Goal: Task Accomplishment & Management: Manage account settings

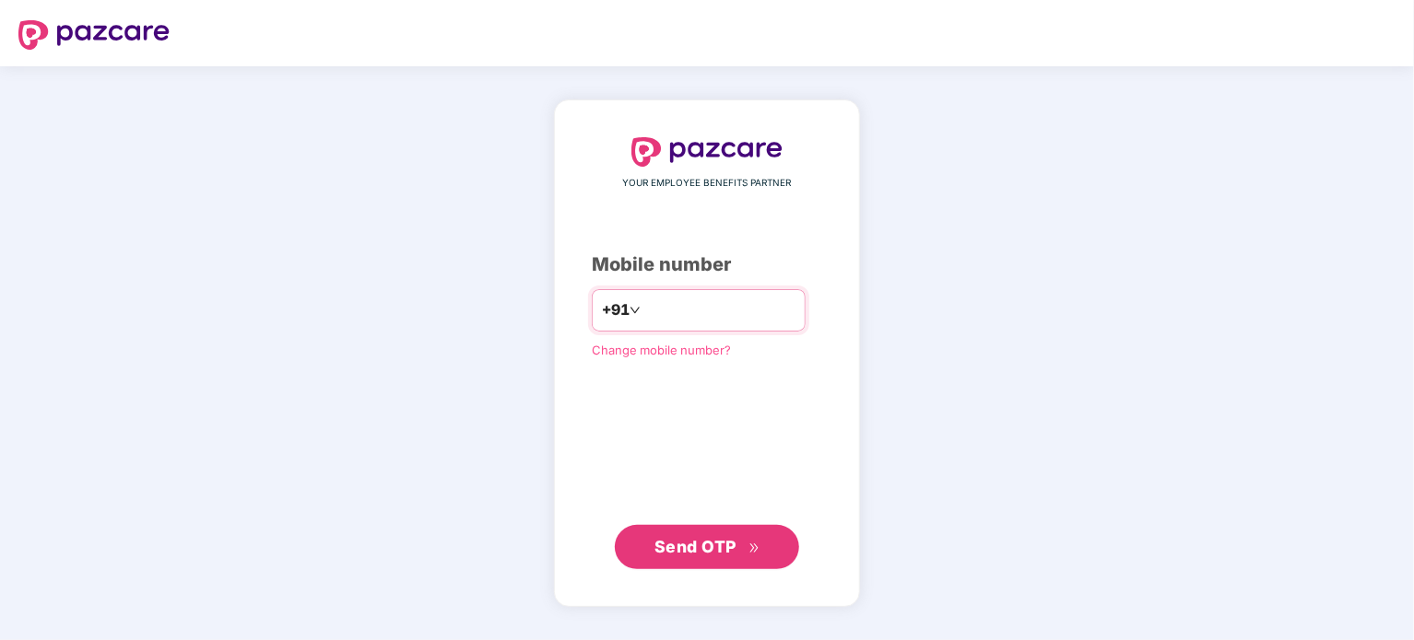
type input "**********"
click at [696, 541] on span "Send OTP" at bounding box center [695, 546] width 82 height 19
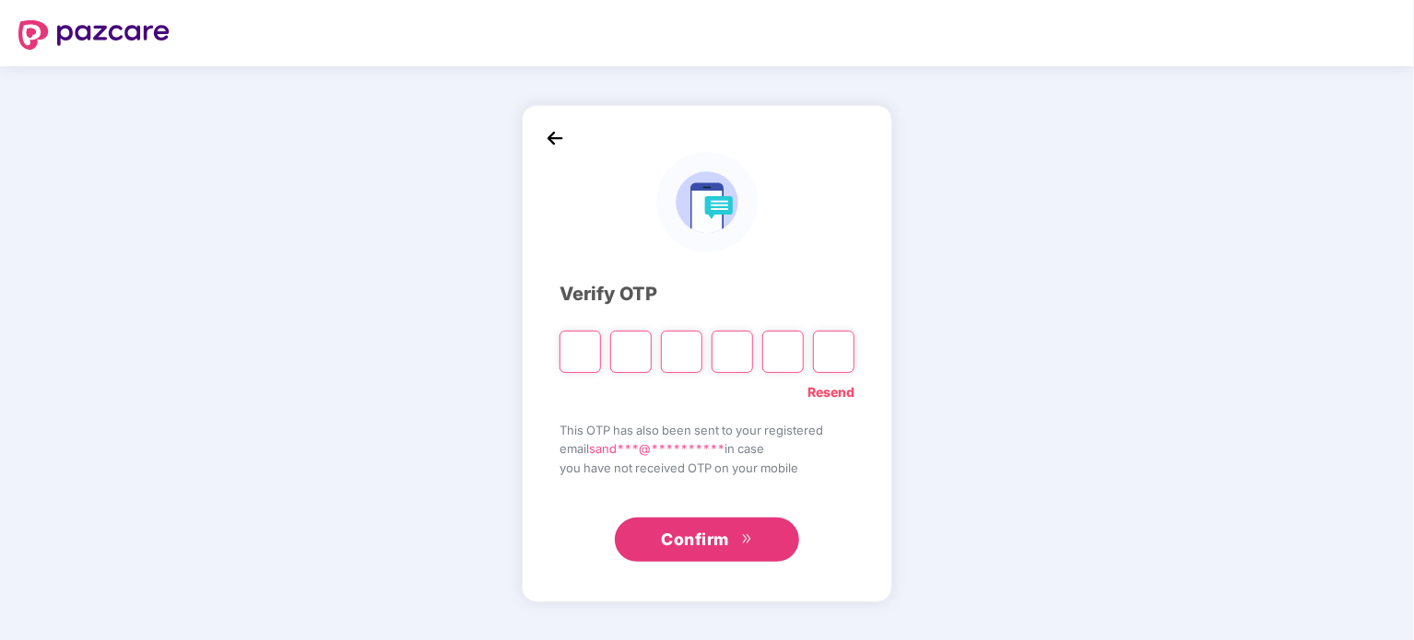
paste input "*"
type input "*"
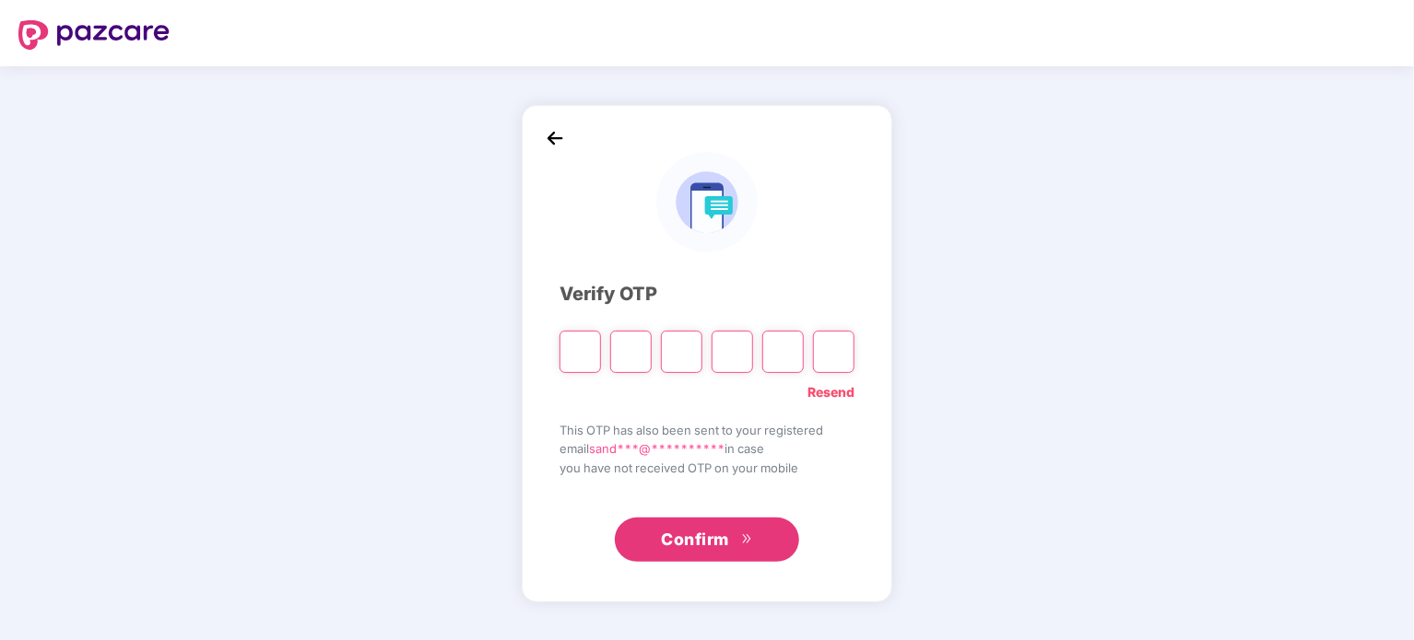
type input "*"
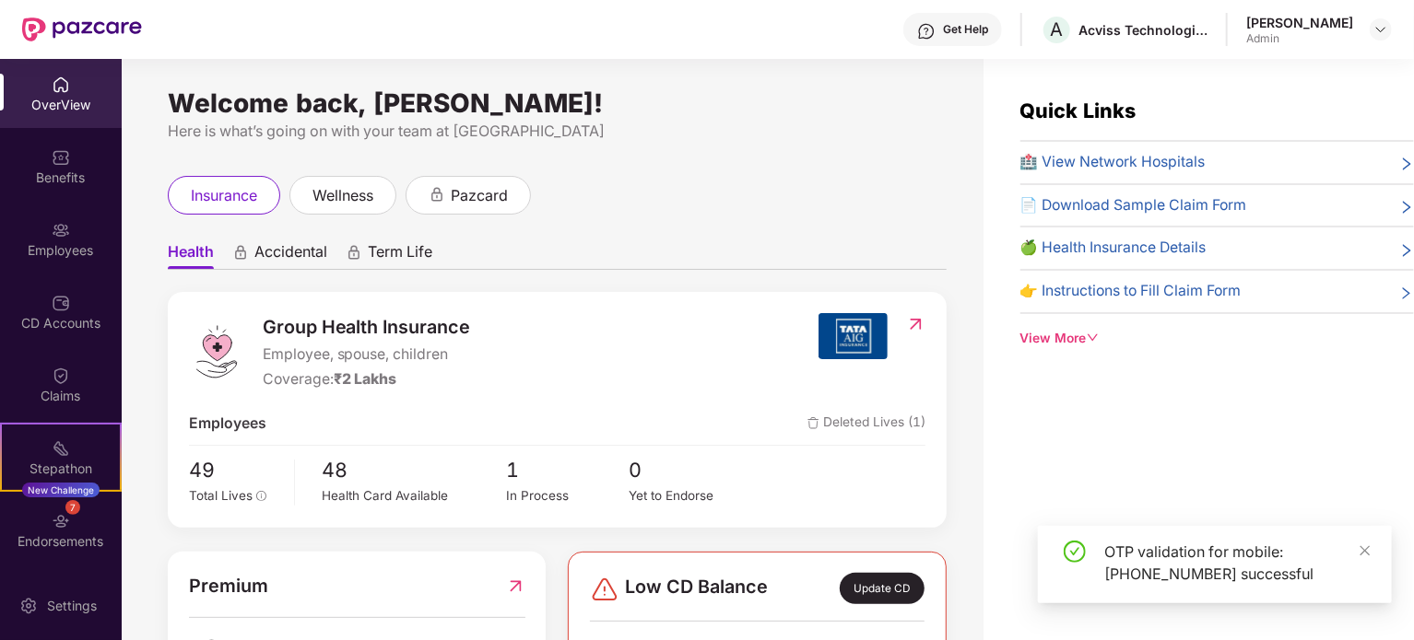
click at [81, 202] on div "OverView Benefits Employees CD Accounts Claims Stepathon New Challenge 7 Endors…" at bounding box center [61, 315] width 122 height 512
click at [88, 249] on div "Employees" at bounding box center [61, 250] width 122 height 18
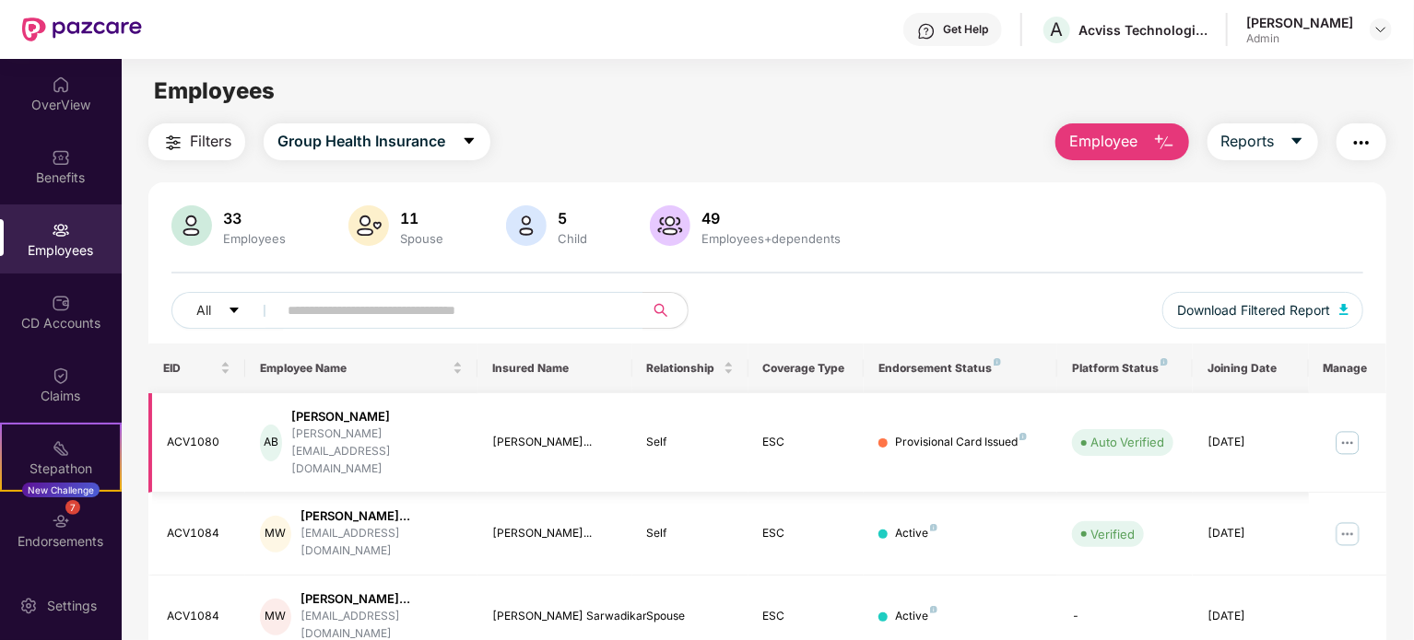
click at [1339, 428] on img at bounding box center [1346, 442] width 29 height 29
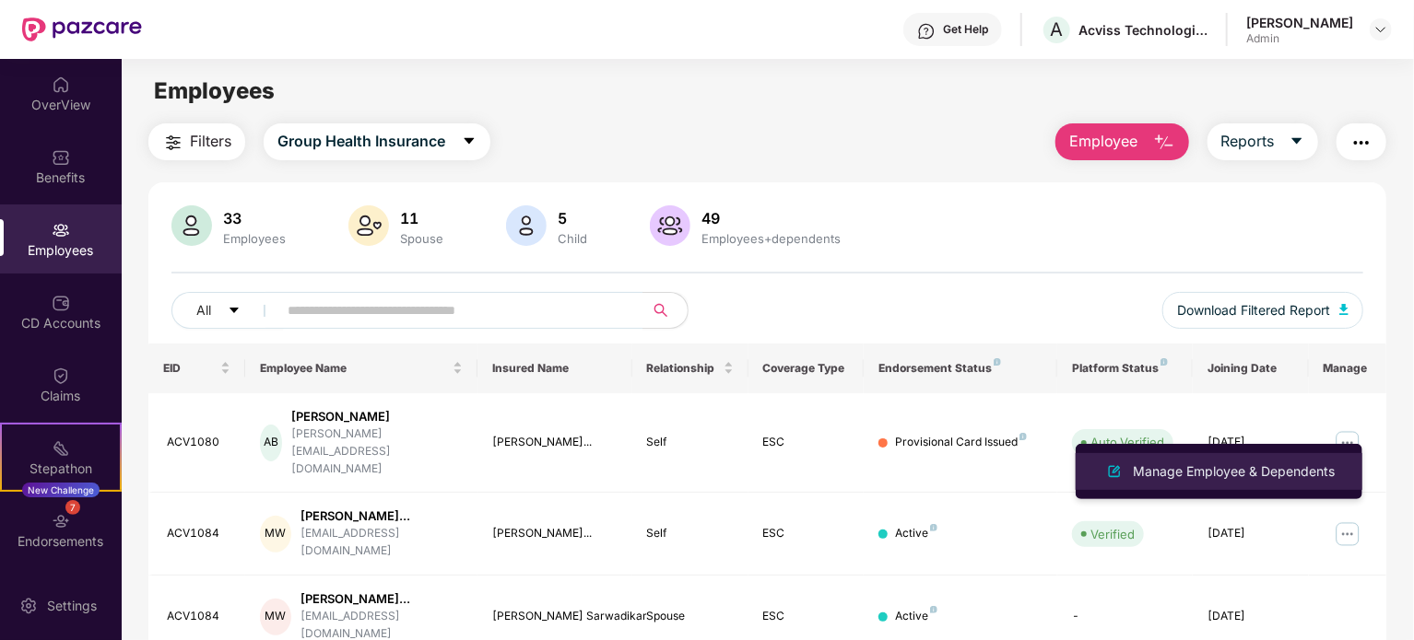
click at [1231, 467] on div "Manage Employee & Dependents" at bounding box center [1233, 472] width 209 height 20
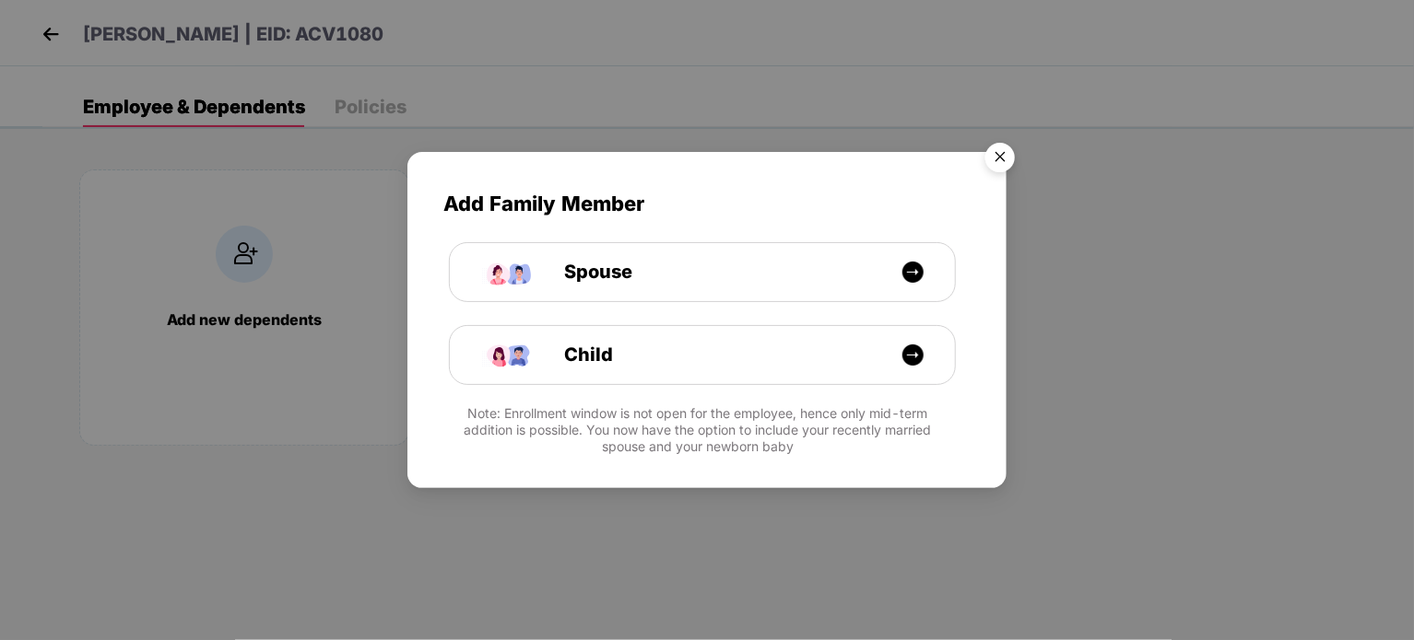
click at [993, 156] on img "Close" at bounding box center [1000, 161] width 52 height 52
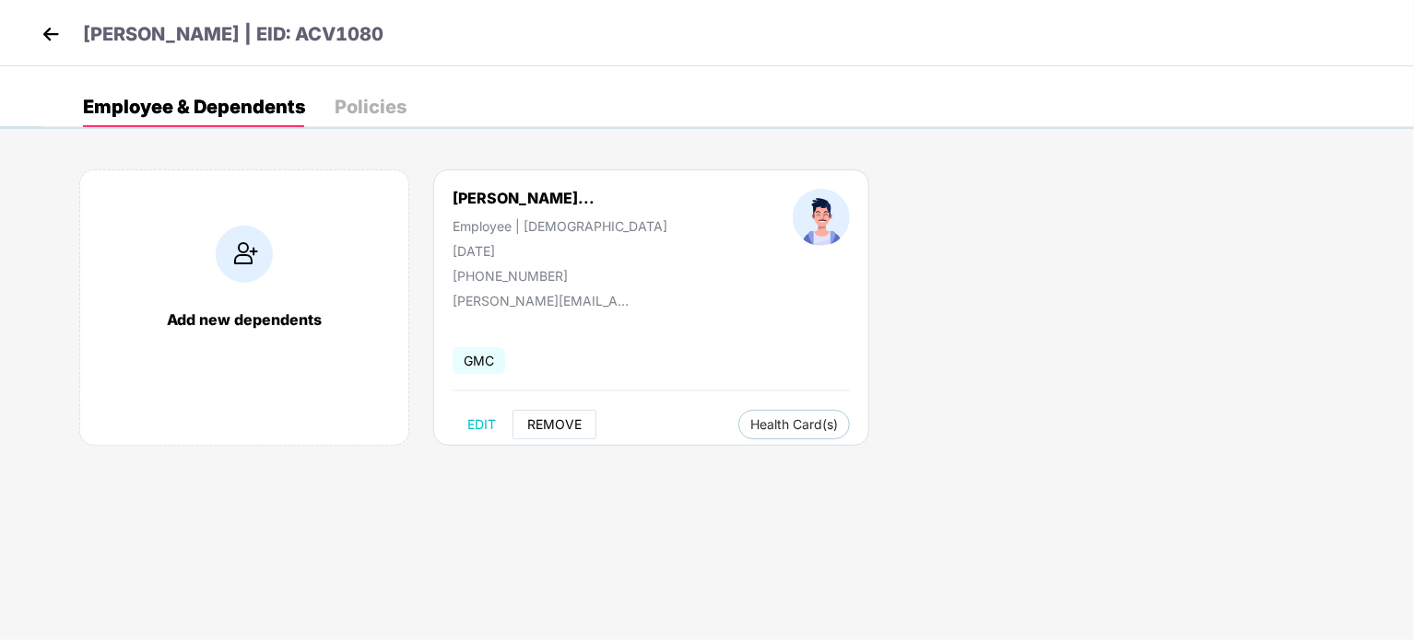
click at [579, 421] on span "REMOVE" at bounding box center [554, 424] width 54 height 15
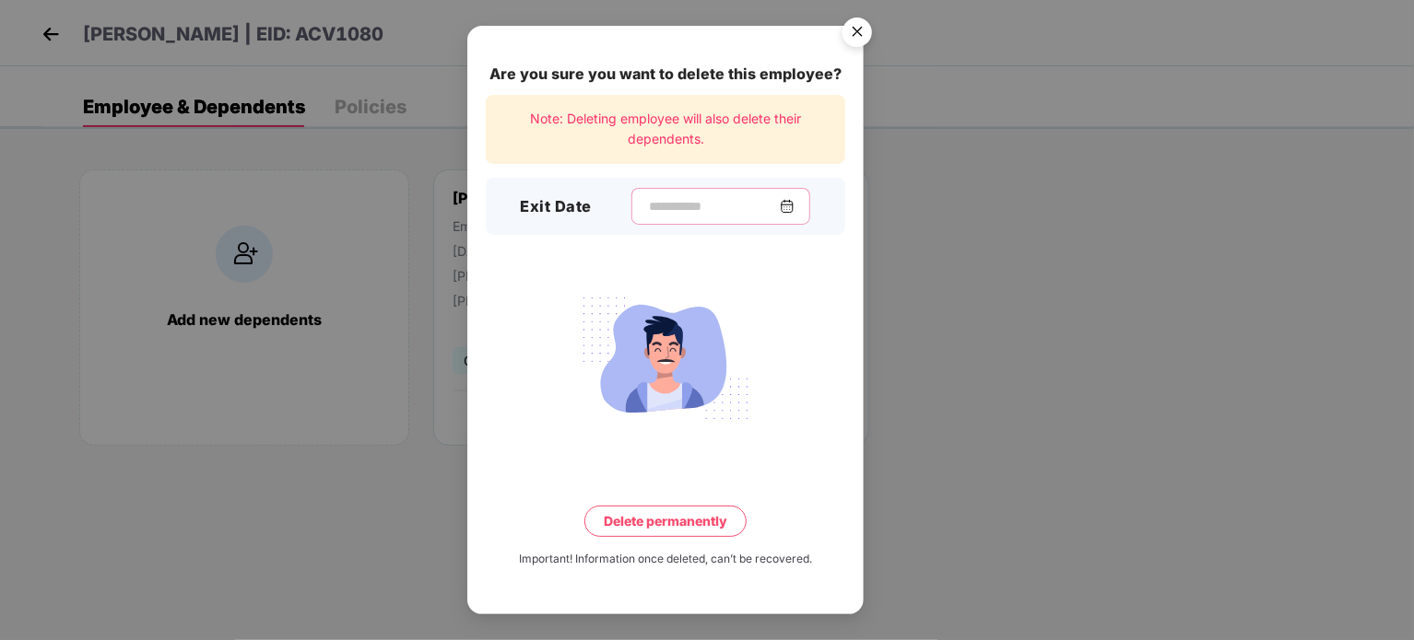
click at [687, 213] on input at bounding box center [713, 206] width 133 height 19
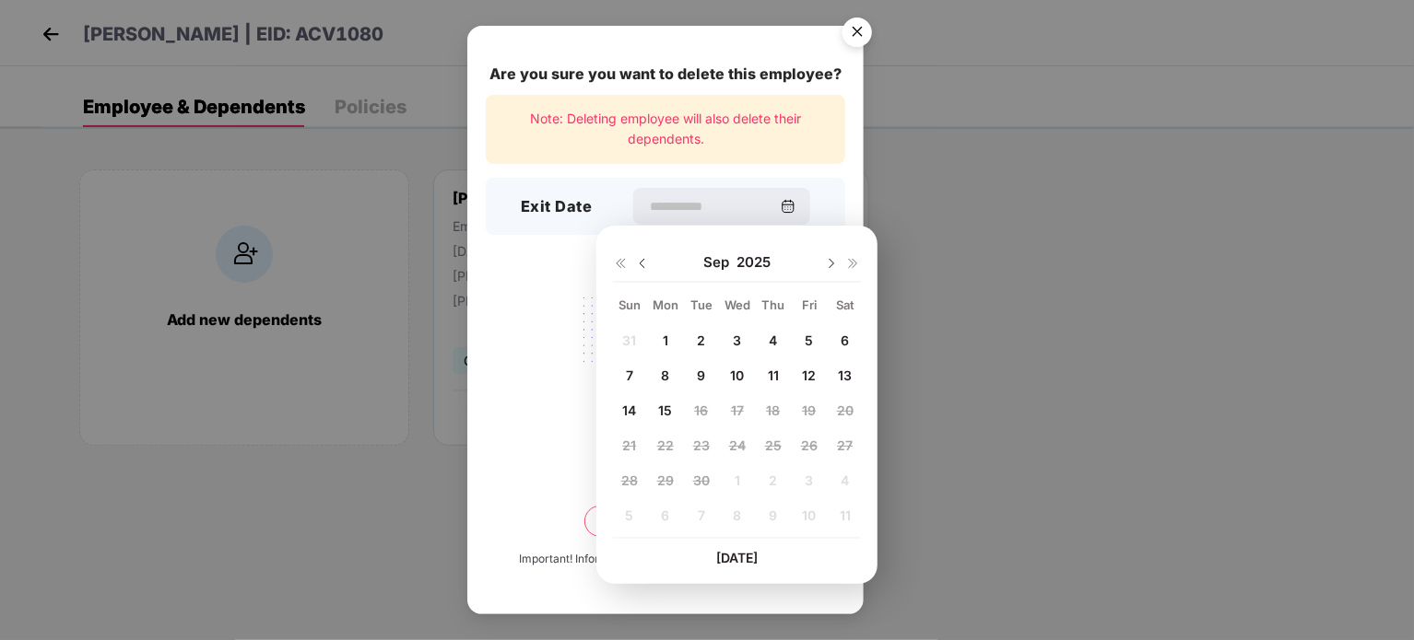
click at [655, 335] on div "1" at bounding box center [665, 341] width 28 height 28
type input "**********"
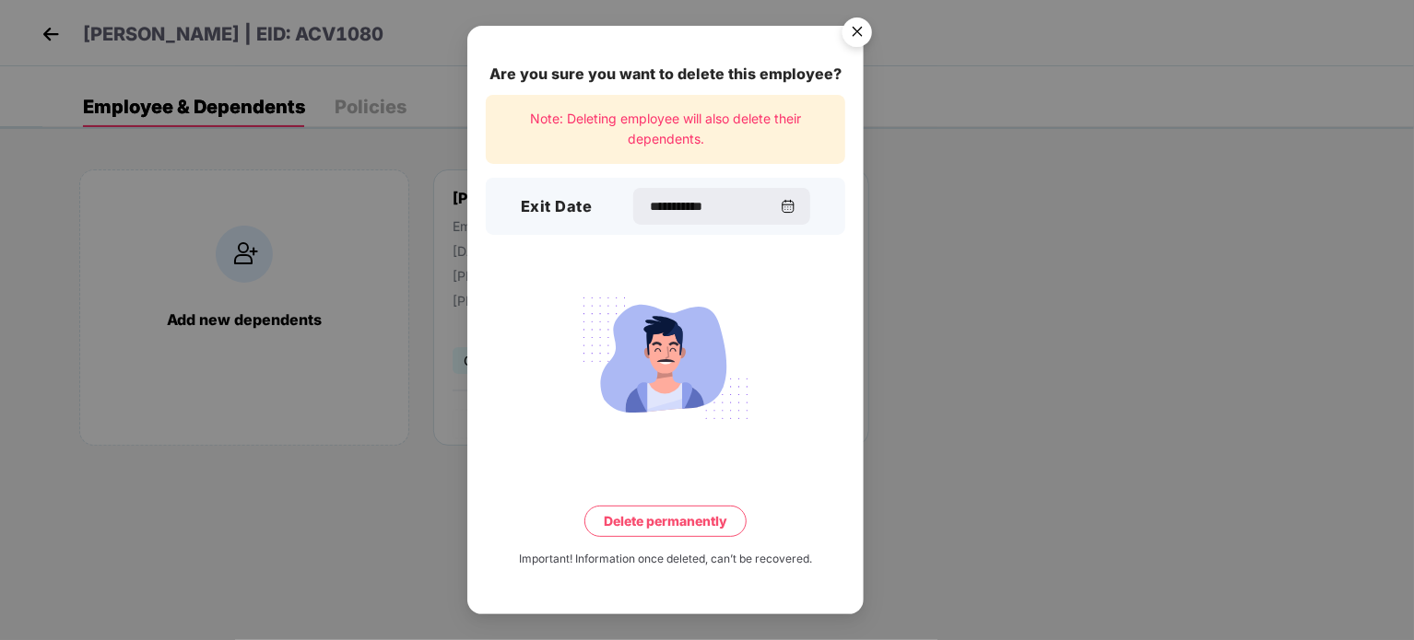
click at [687, 519] on button "Delete permanently" at bounding box center [665, 521] width 162 height 31
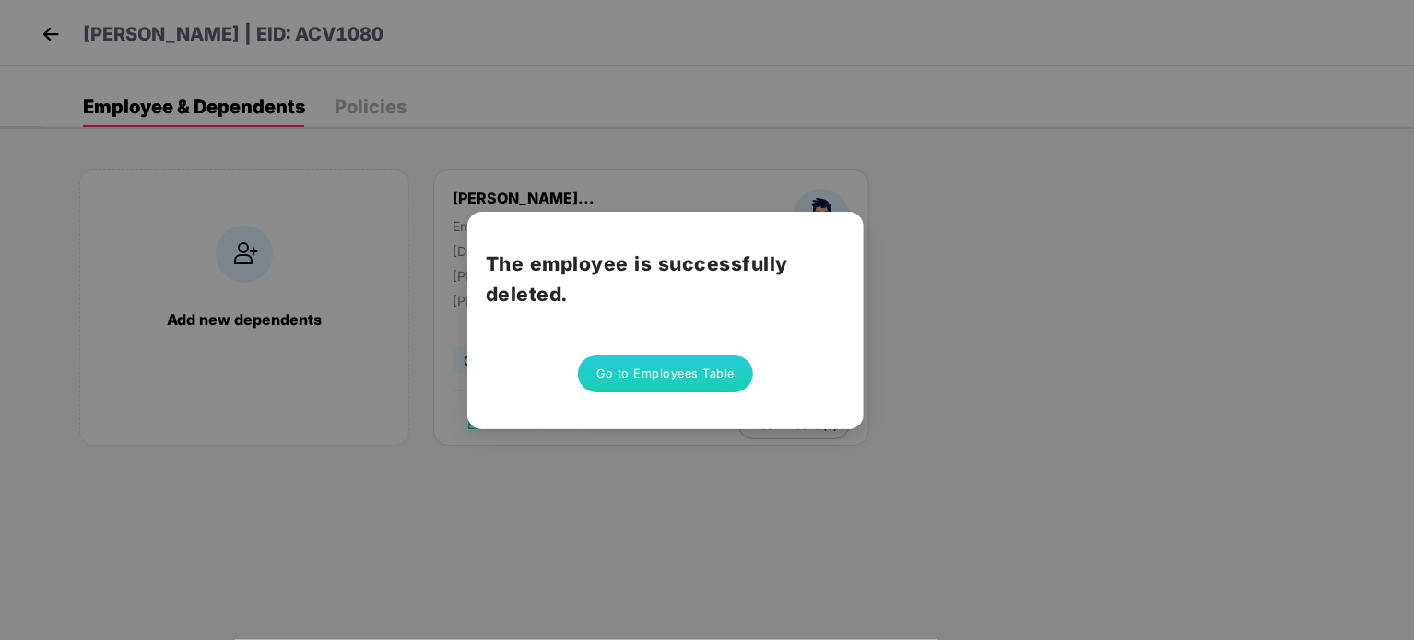
click at [681, 379] on button "Go to Employees Table" at bounding box center [665, 374] width 175 height 37
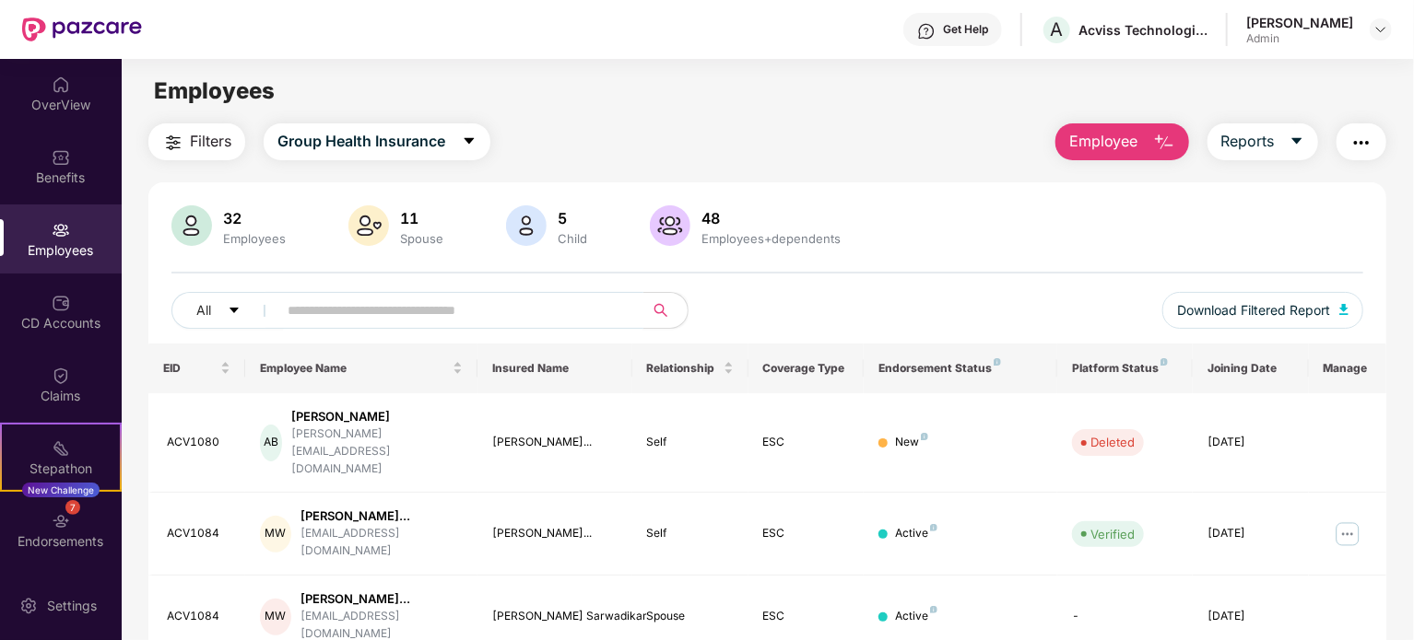
click at [458, 316] on input "text" at bounding box center [453, 311] width 331 height 28
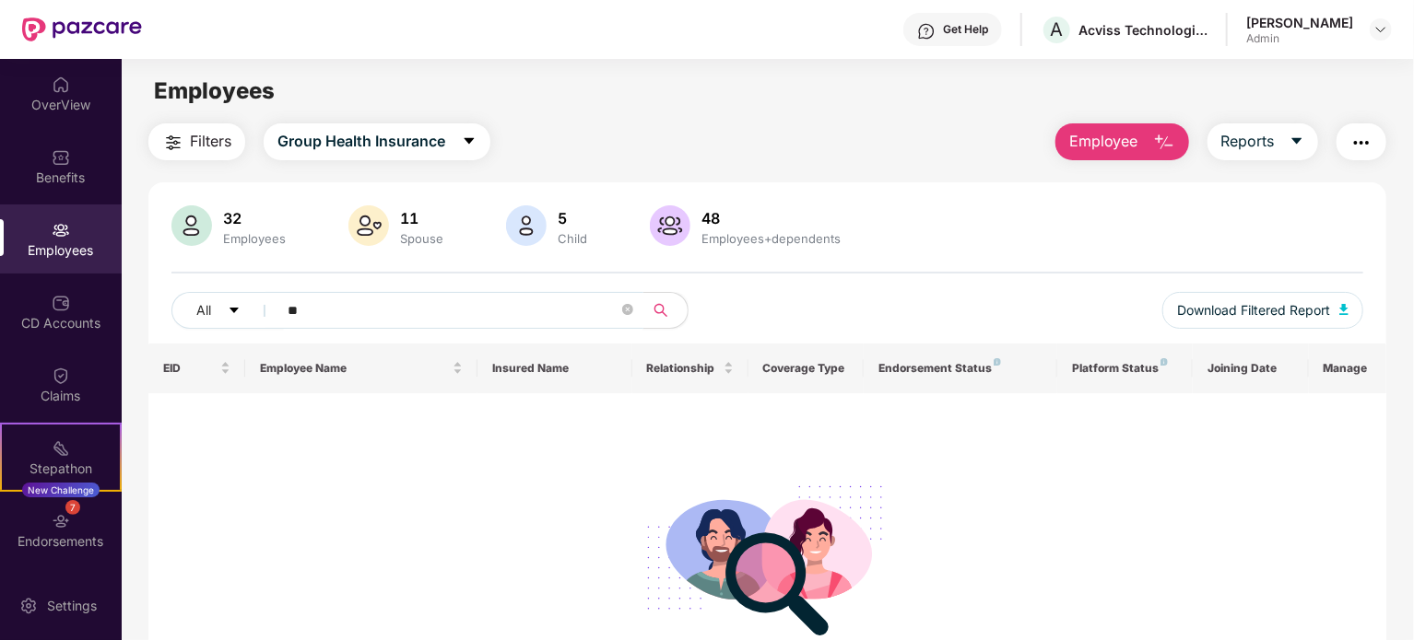
type input "*"
type input "*******"
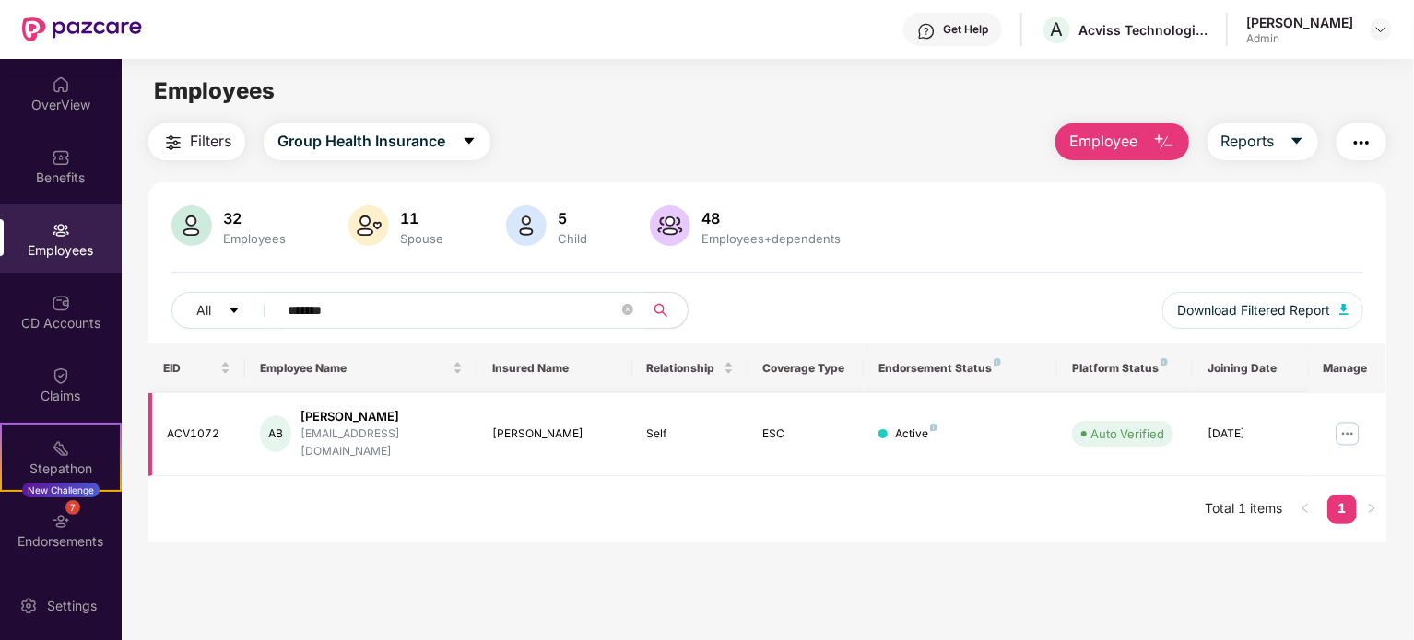
click at [1349, 427] on img at bounding box center [1346, 433] width 29 height 29
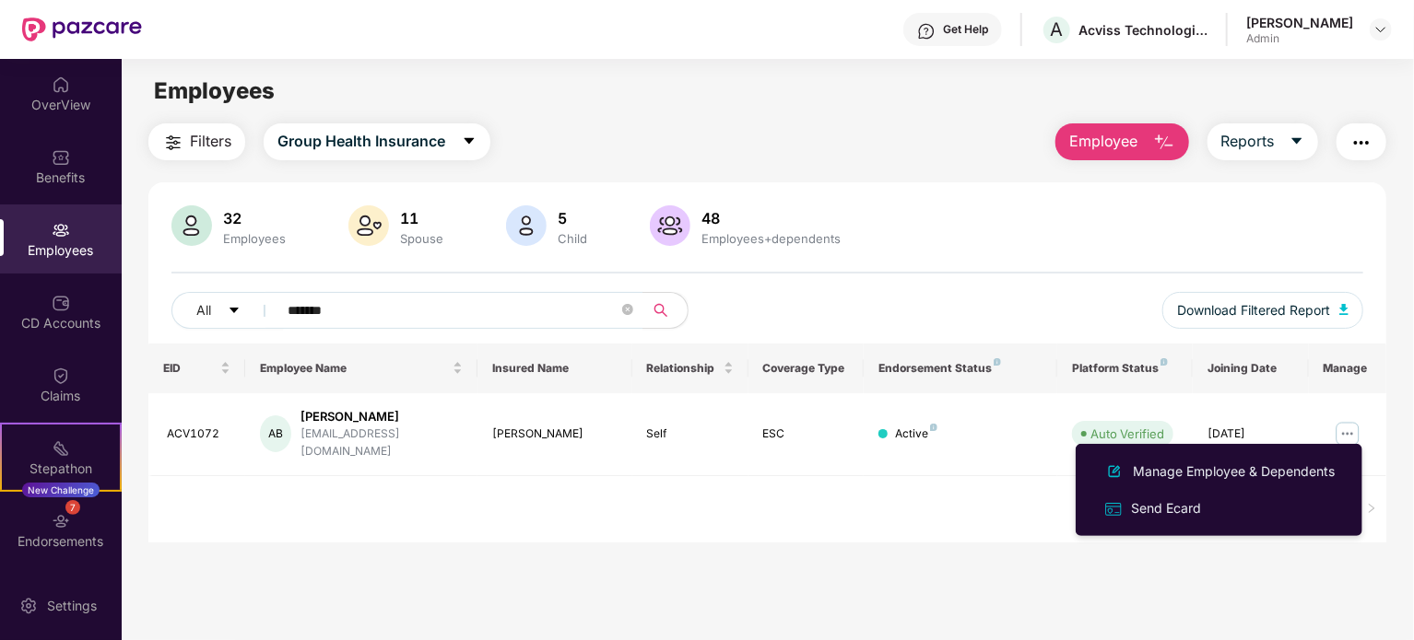
click at [1124, 595] on main "Employees Filters Group Health Insurance Employee Reports 32 Employees 11 Spous…" at bounding box center [767, 379] width 1291 height 640
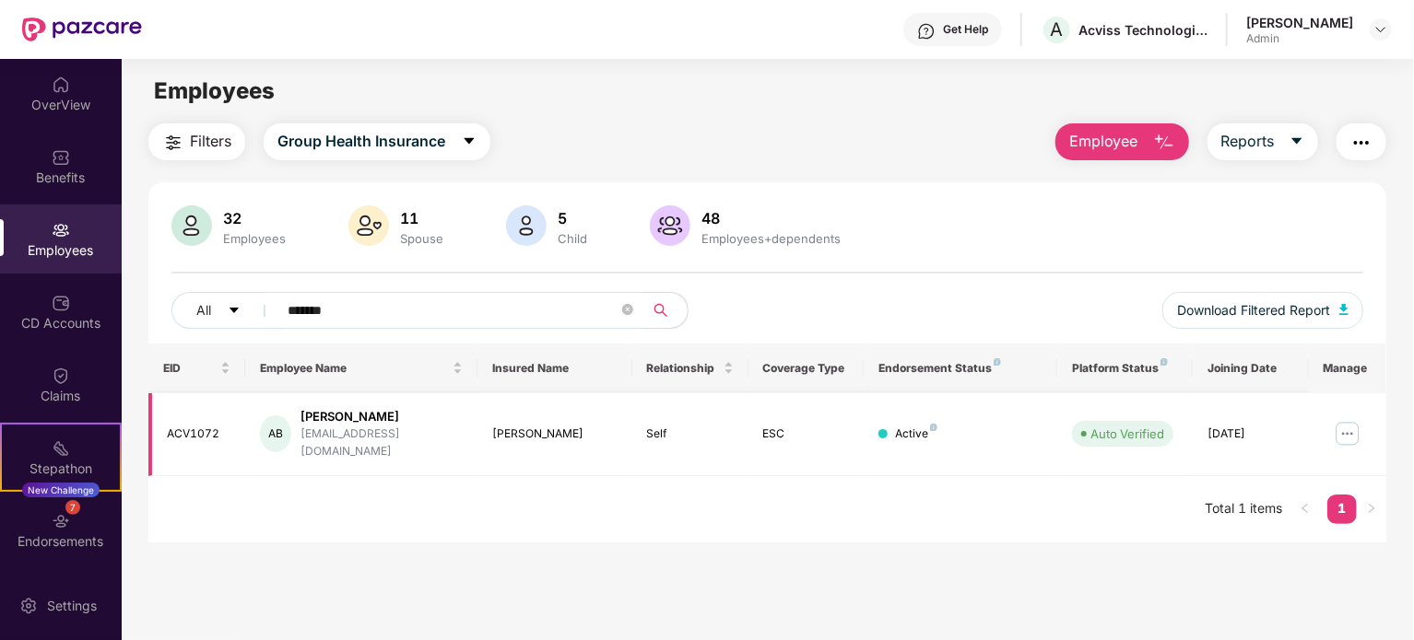
click at [366, 423] on div "[PERSON_NAME]" at bounding box center [381, 417] width 162 height 18
click at [1111, 421] on span "Auto Verified" at bounding box center [1122, 434] width 101 height 26
click at [1344, 420] on img at bounding box center [1346, 433] width 29 height 29
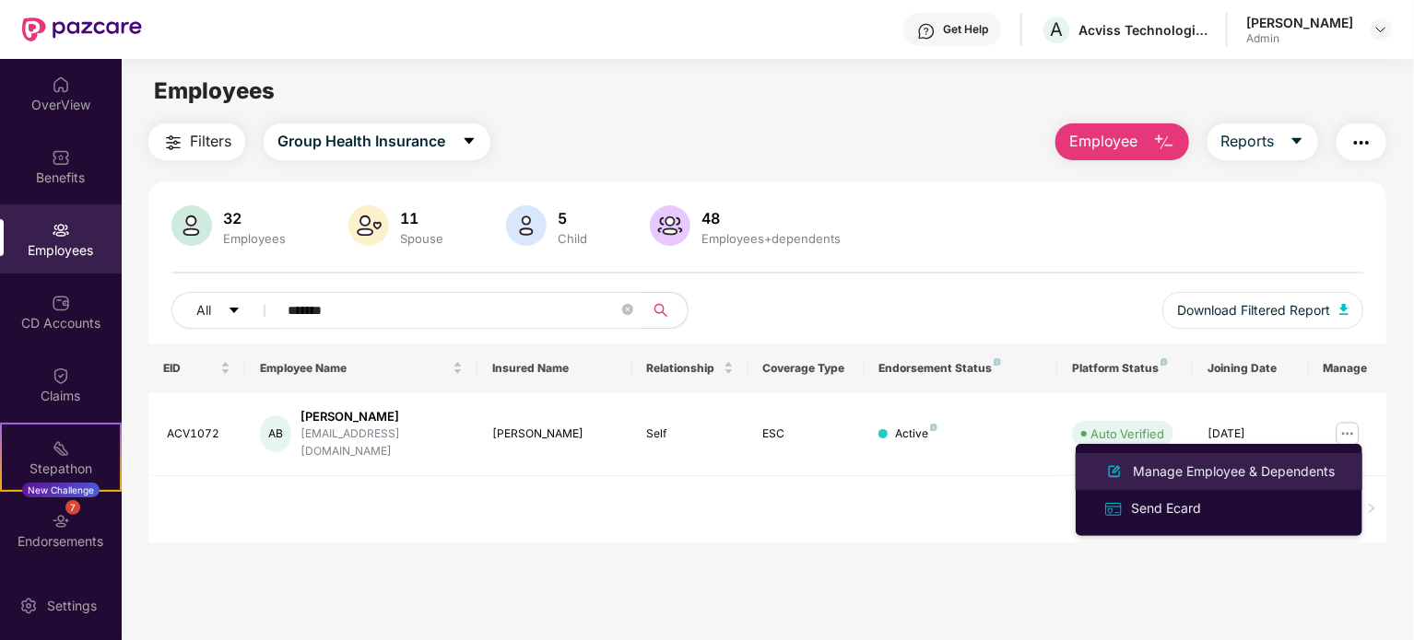
click at [1218, 472] on div "Manage Employee & Dependents" at bounding box center [1233, 472] width 209 height 20
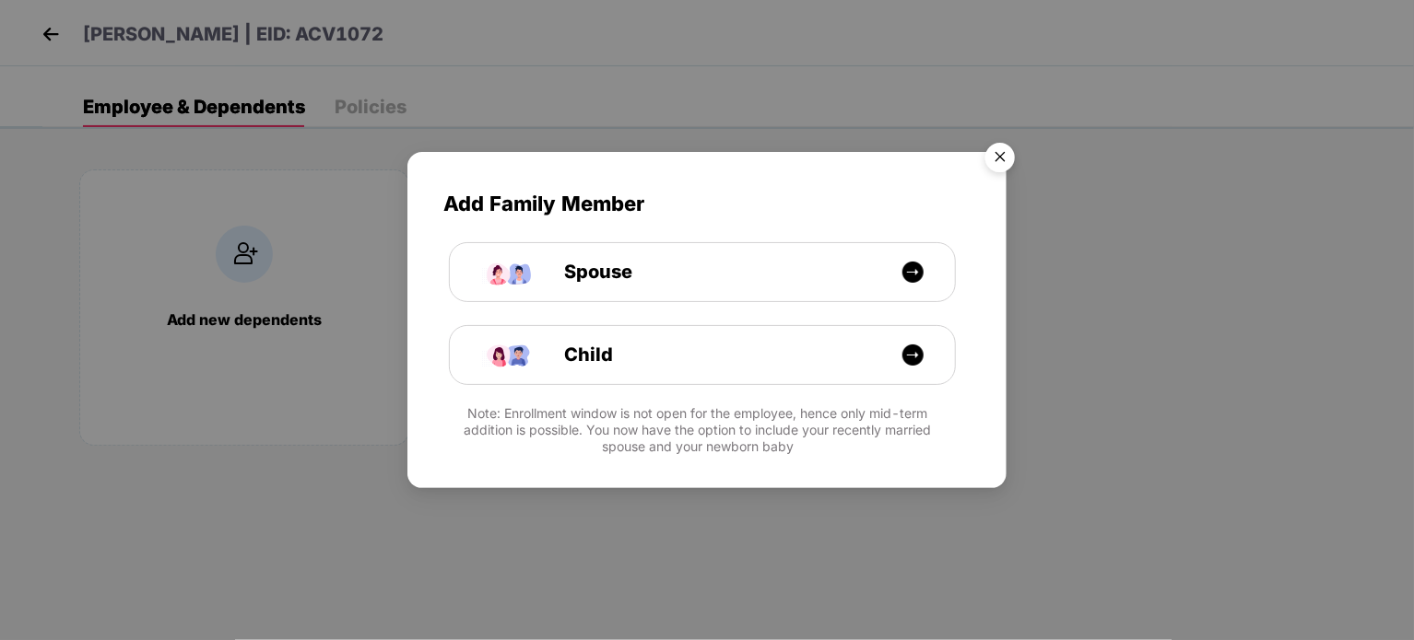
click at [998, 150] on img "Close" at bounding box center [1000, 161] width 52 height 52
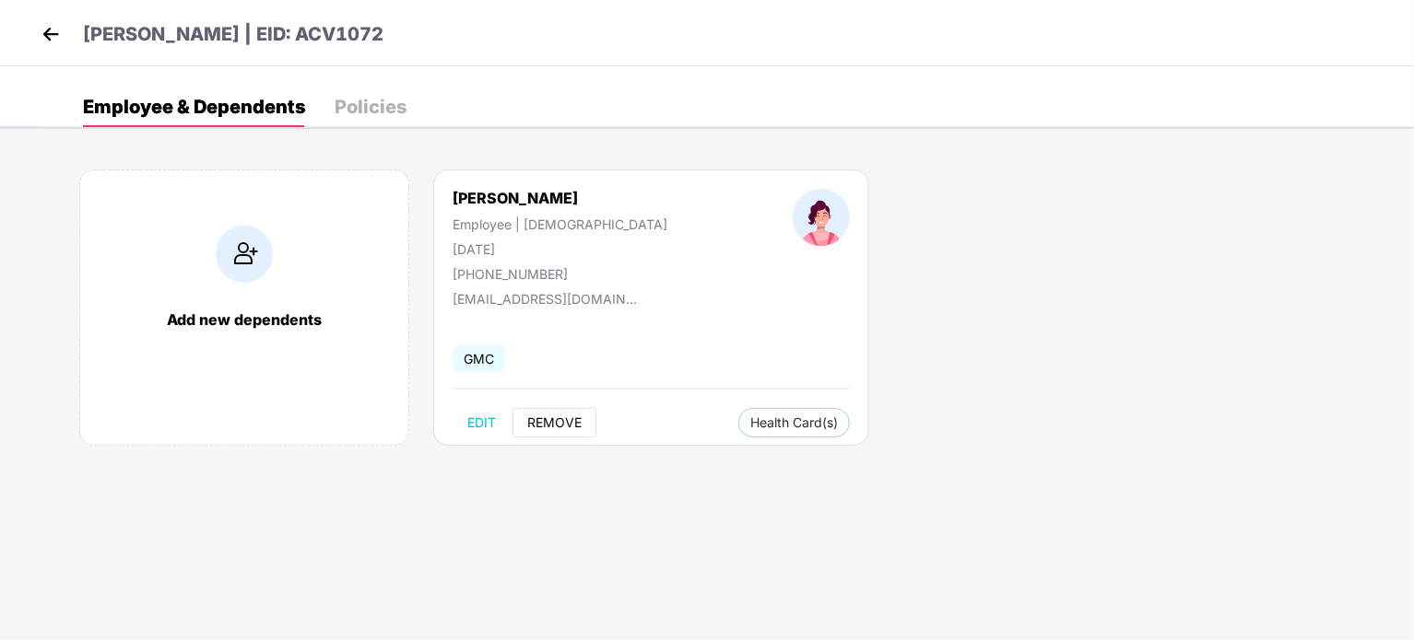
click at [542, 416] on span "REMOVE" at bounding box center [554, 423] width 54 height 15
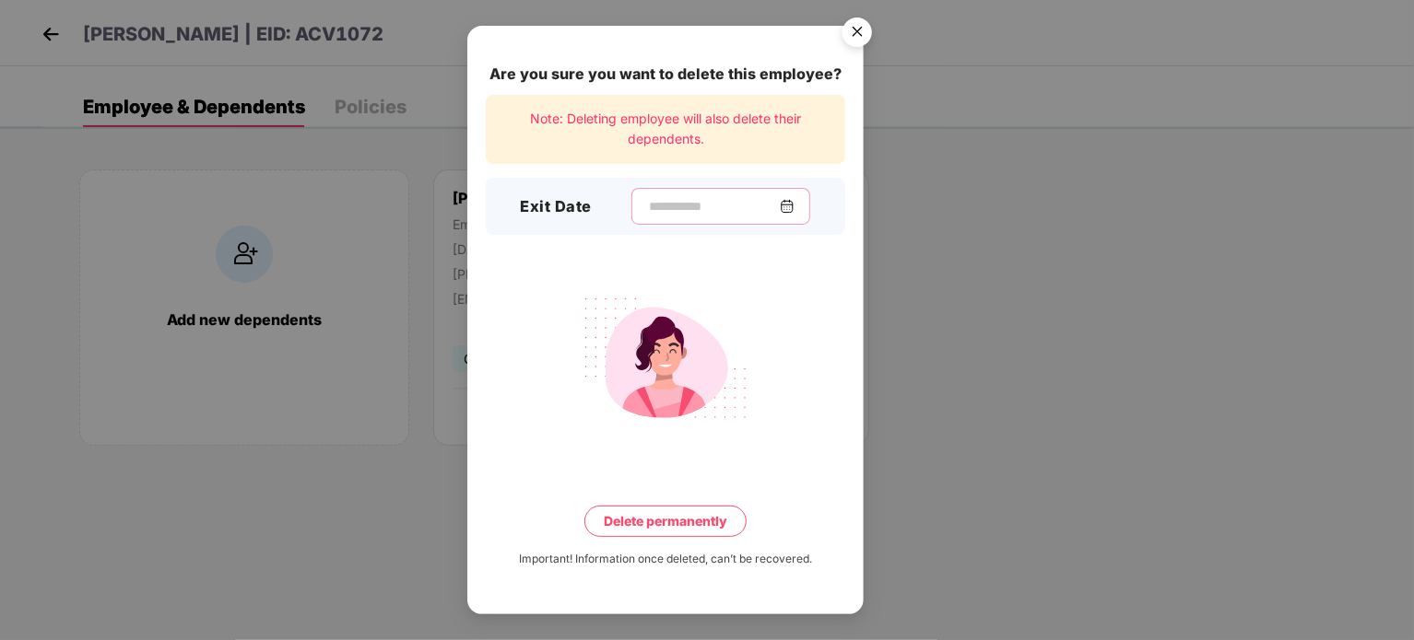
click at [680, 208] on input at bounding box center [713, 206] width 133 height 19
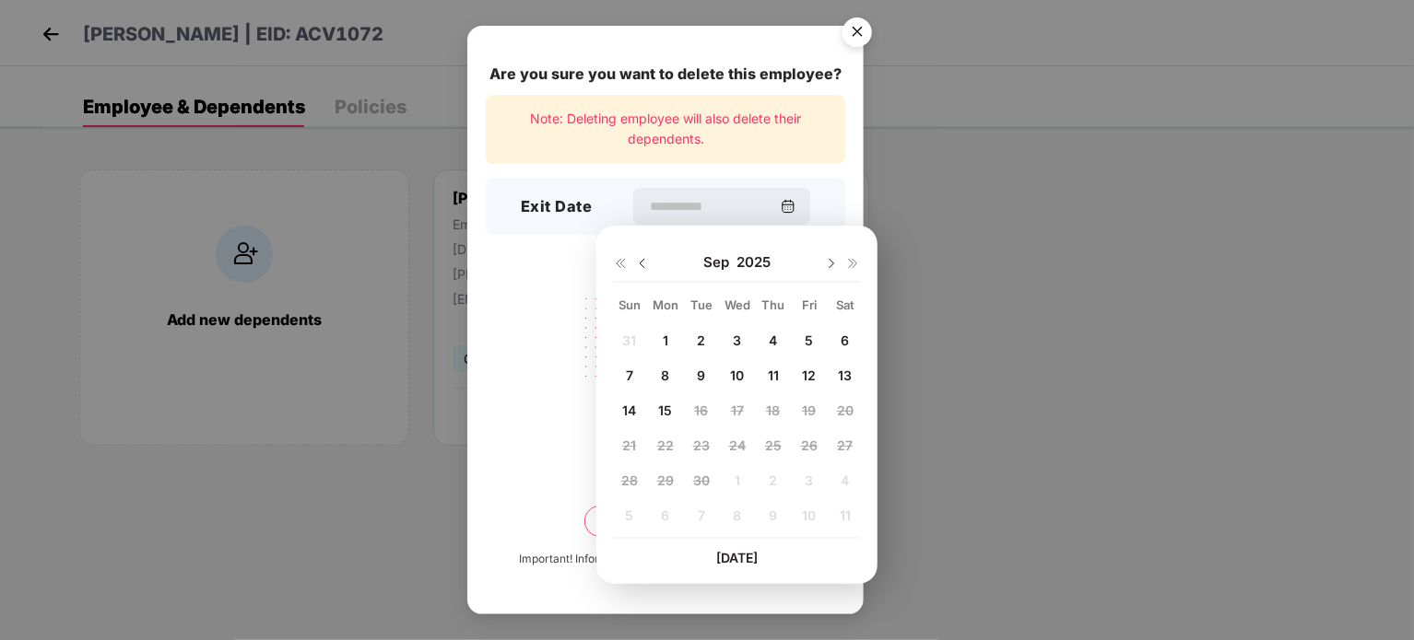
click at [662, 408] on span "15" at bounding box center [665, 411] width 14 height 16
type input "**********"
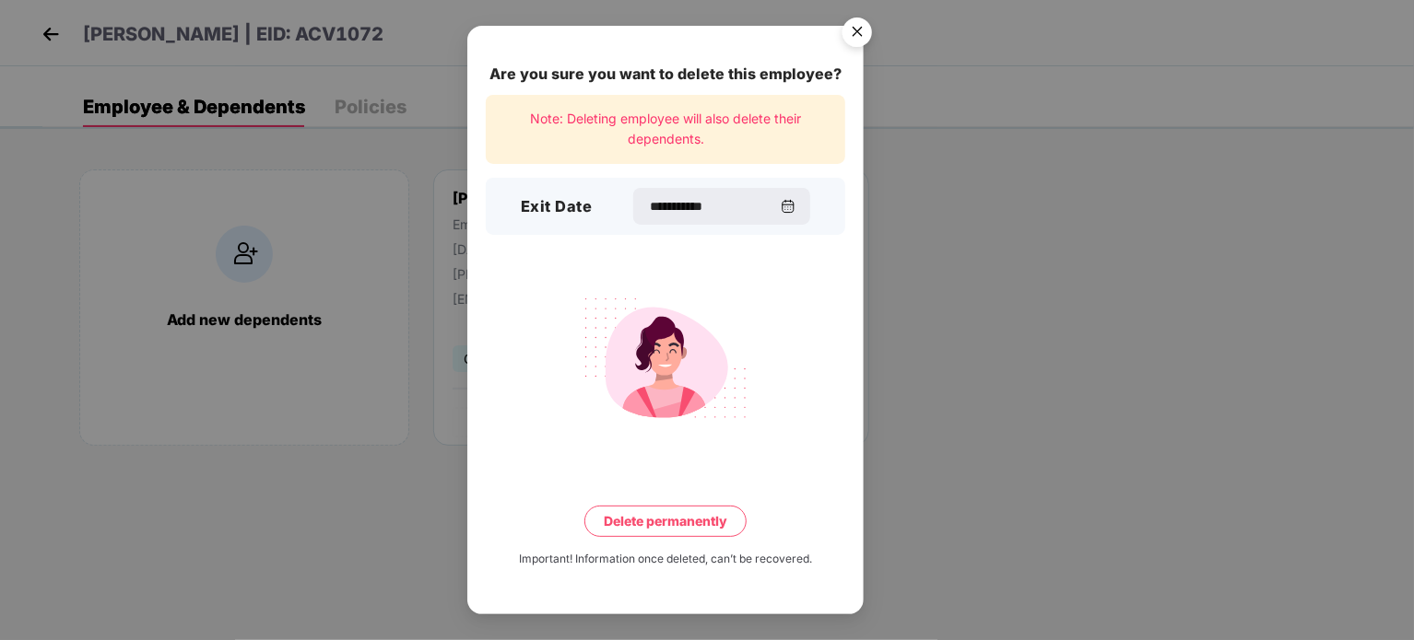
click at [852, 33] on img "Close" at bounding box center [857, 35] width 52 height 52
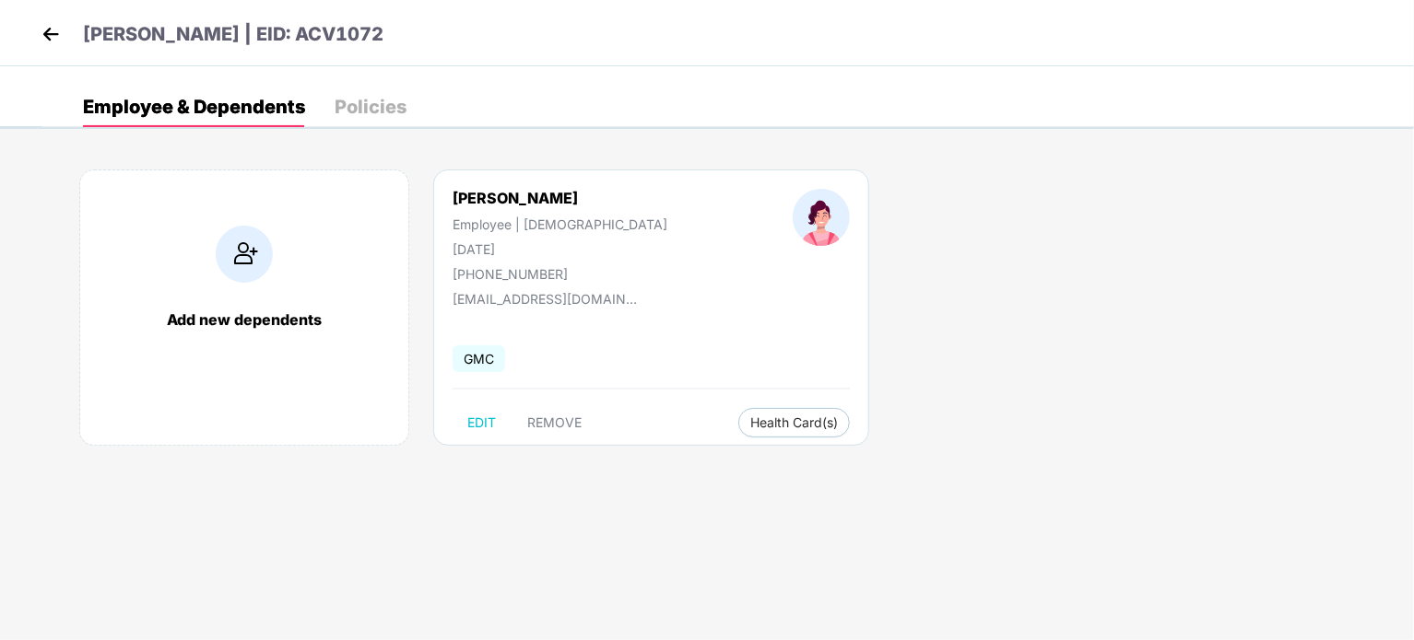
click at [870, 228] on div "Add new dependents [PERSON_NAME] Employee | [DEMOGRAPHIC_DATA] [DATE] [PHONE_NU…" at bounding box center [727, 317] width 1371 height 350
click at [51, 29] on img at bounding box center [51, 34] width 28 height 28
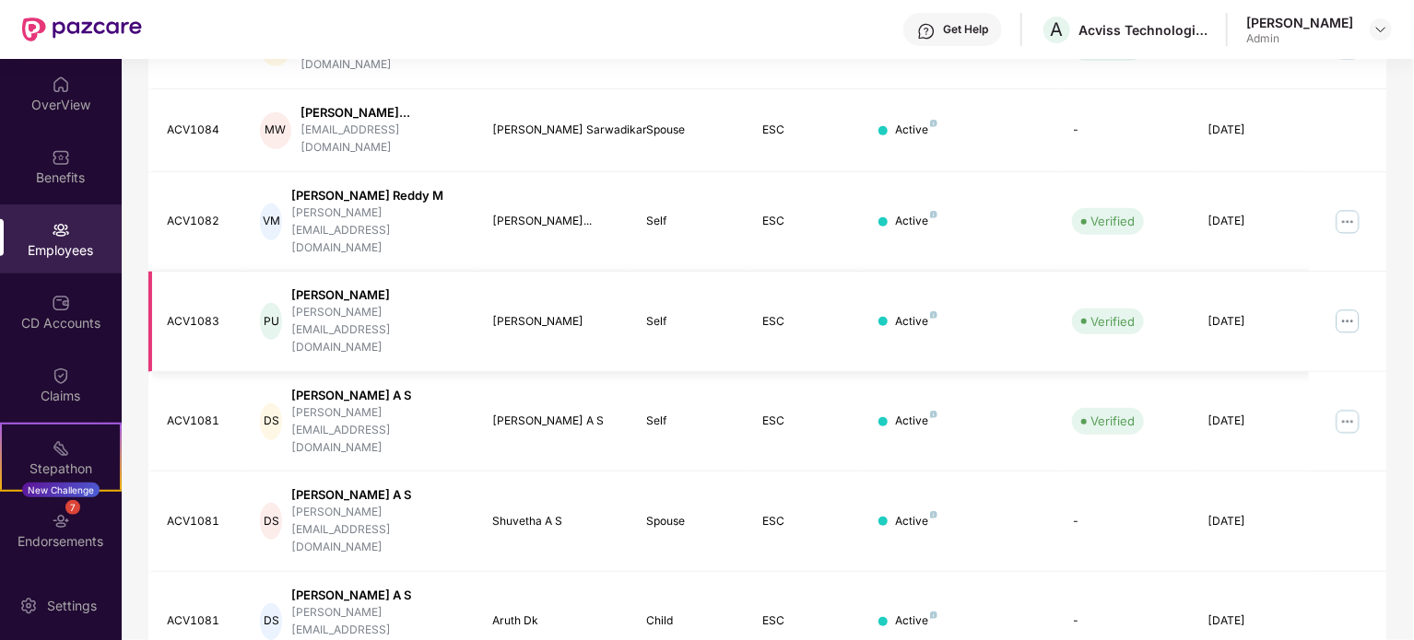
scroll to position [520, 0]
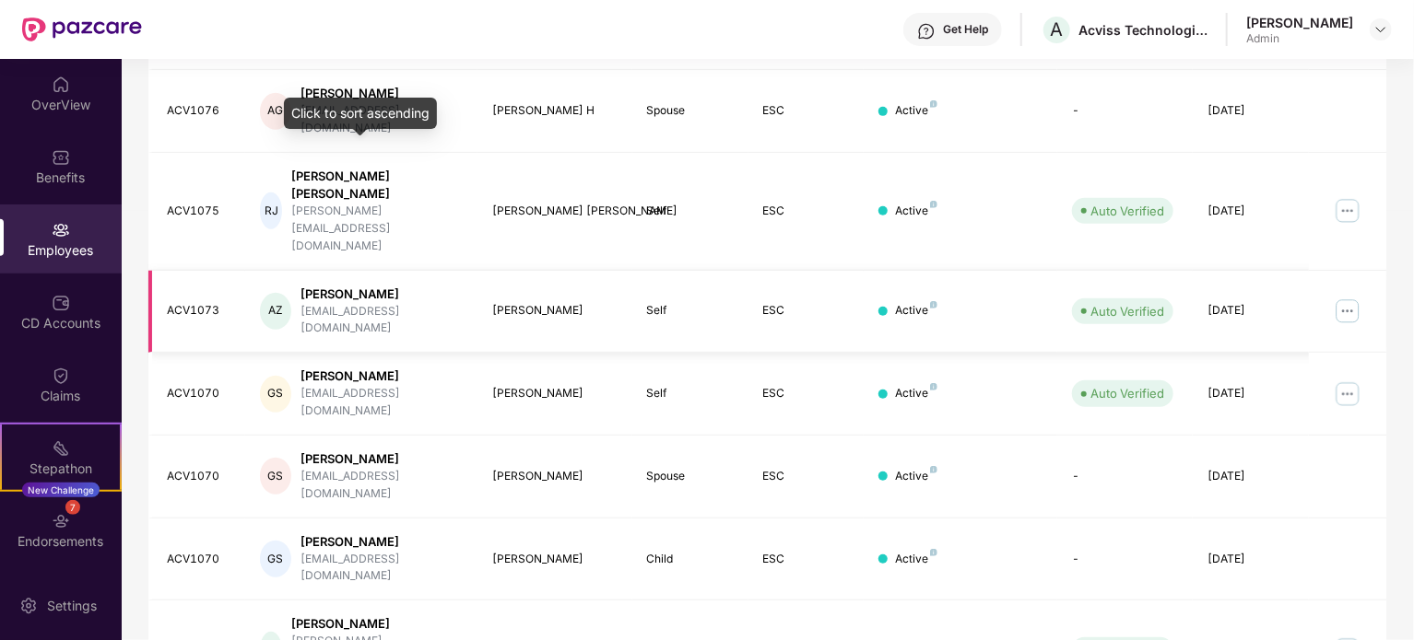
scroll to position [489, 0]
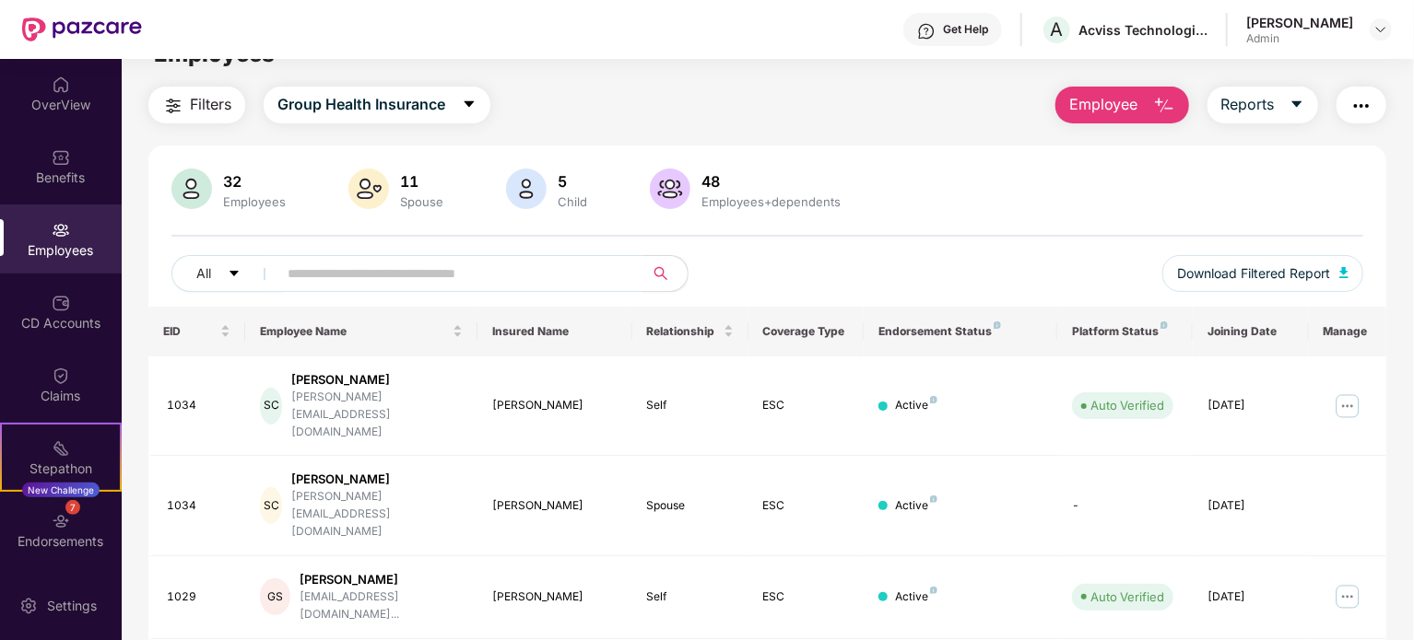
scroll to position [0, 0]
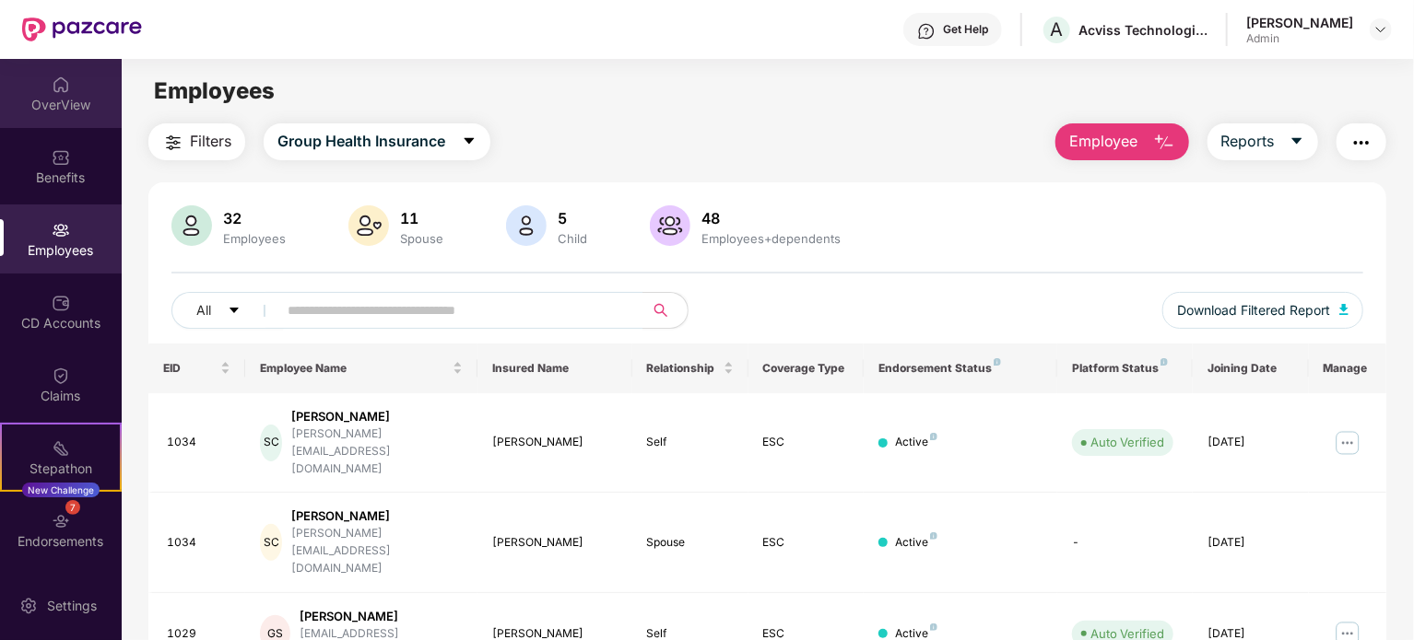
click at [56, 97] on div "OverView" at bounding box center [61, 105] width 122 height 18
